Goal: Navigation & Orientation: Understand site structure

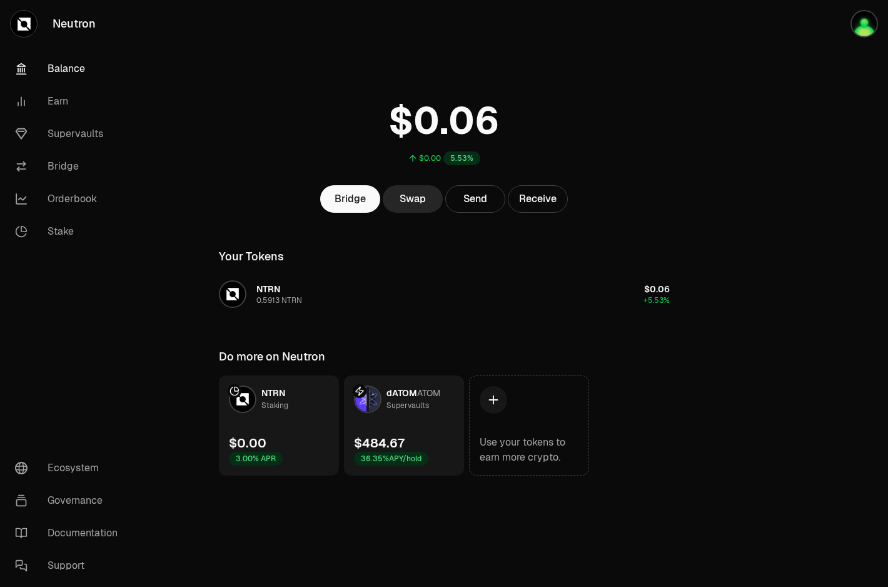
click at [414, 437] on div "$484.67 36.35% APY/hold" at bounding box center [391, 449] width 74 height 31
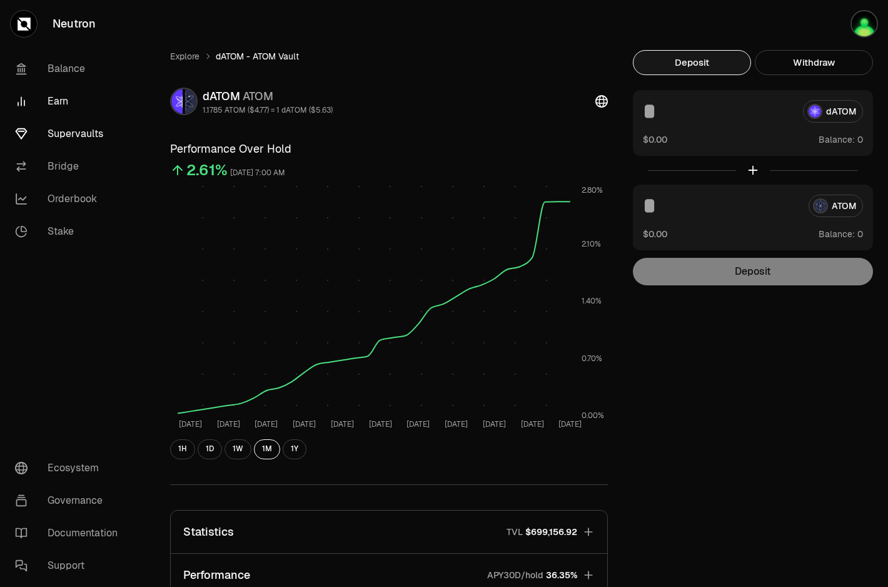
click at [49, 113] on link "Earn" at bounding box center [70, 101] width 130 height 33
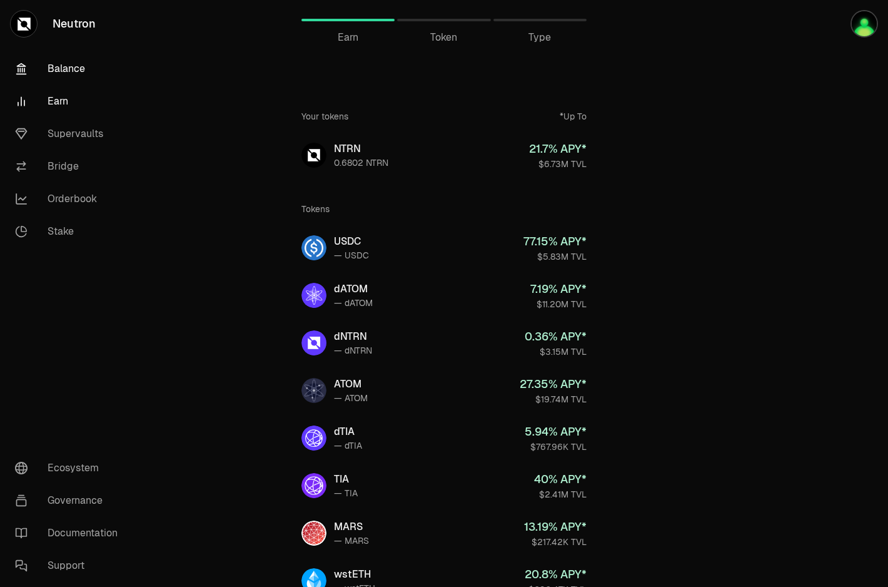
click at [64, 78] on link "Balance" at bounding box center [70, 69] width 130 height 33
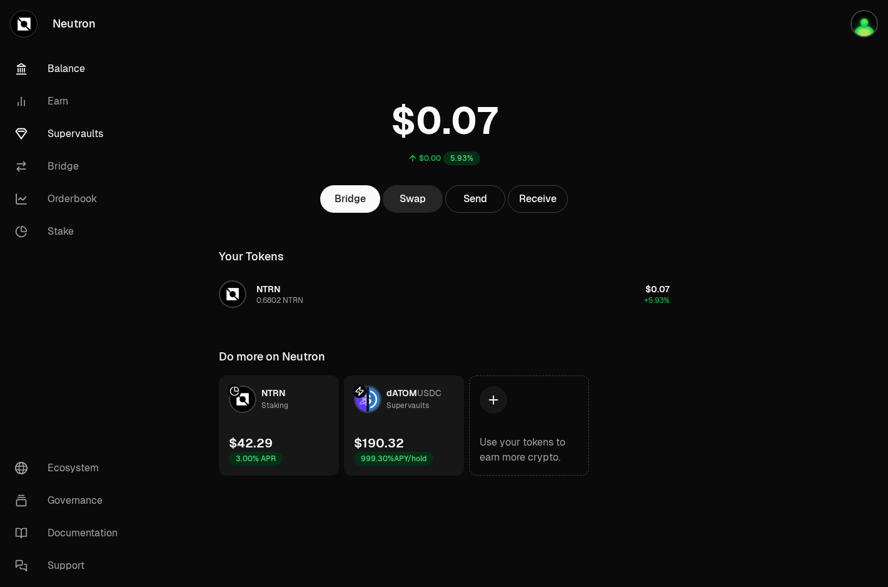
click at [85, 134] on link "Supervaults" at bounding box center [70, 134] width 130 height 33
